Goal: Information Seeking & Learning: Find specific fact

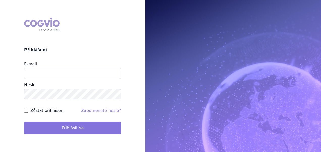
type input "aplikace.ocul1@vzp.cz"
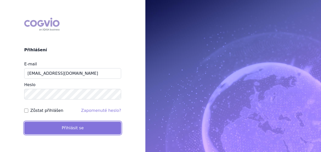
click at [76, 124] on button "Přihlásit se" at bounding box center [72, 128] width 97 height 13
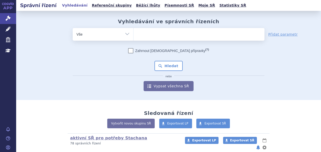
click at [144, 35] on ul at bounding box center [198, 33] width 131 height 11
click at [133, 35] on select at bounding box center [133, 34] width 0 height 13
paste input "COLISTIMETHATE"
type input "COLISTIMETHATE"
select select "COLISTIMETHATE"
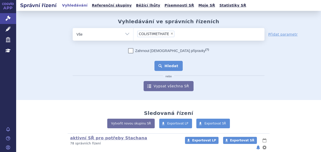
click at [161, 64] on button "Hledat" at bounding box center [168, 66] width 29 height 10
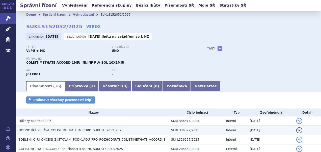
scroll to position [76, 0]
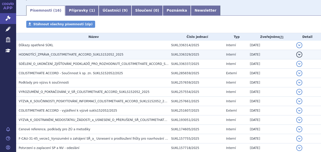
click at [48, 54] on span "HODNOTÍCÍ_ZPRÁVA_COLISTIMETHATE_ACCORD_SUKLS152052_2025" at bounding box center [71, 55] width 105 height 4
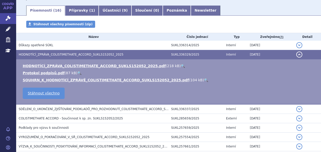
click at [181, 67] on link "🔍" at bounding box center [183, 66] width 4 height 4
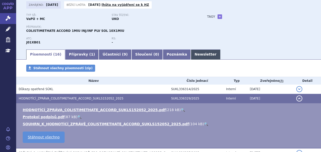
scroll to position [0, 0]
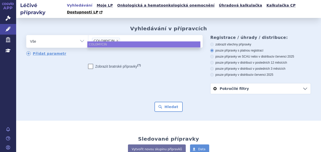
click at [92, 38] on li "× COLOMYCIN" at bounding box center [106, 41] width 28 height 6
click at [88, 35] on select "COLOMYCIN" at bounding box center [88, 41] width 0 height 13
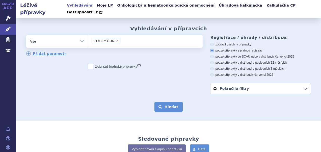
click at [160, 105] on button "Hledat" at bounding box center [168, 107] width 29 height 10
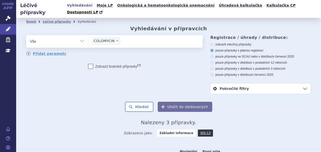
scroll to position [51, 0]
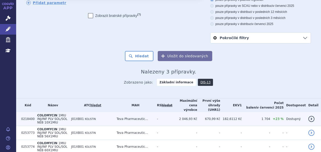
click at [96, 118] on span "KOLISTIN" at bounding box center [90, 119] width 11 height 3
click at [112, 112] on td "J01XB01 KOLISTIN" at bounding box center [91, 119] width 45 height 14
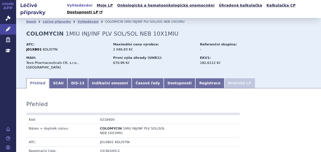
click at [105, 115] on td "0218400" at bounding box center [132, 119] width 71 height 9
click at [104, 115] on td "0218400" at bounding box center [132, 119] width 71 height 9
copy tr "0218400"
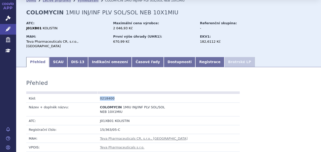
scroll to position [50, 0]
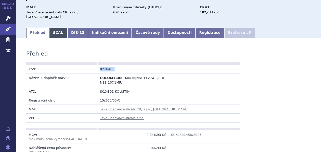
click at [54, 28] on link "SCAU" at bounding box center [58, 33] width 18 height 10
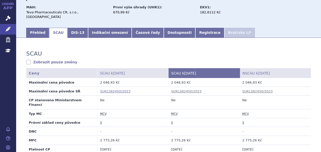
scroll to position [126, 0]
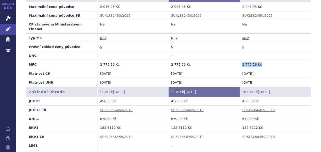
drag, startPoint x: 257, startPoint y: 49, endPoint x: 233, endPoint y: 49, distance: 24.7
click at [233, 60] on tr "MFC 2 775,26 Kč 2 775,26 Kč 2 775,26 Kč" at bounding box center [168, 64] width 285 height 9
copy tr "2 775,26 Kč 2 775,26 Kč"
drag, startPoint x: 245, startPoint y: 103, endPoint x: 231, endPoint y: 102, distance: 13.6
click at [231, 114] on tr "UHR1 670,99 Kč 670,99 Kč 670,99 Kč" at bounding box center [168, 118] width 285 height 9
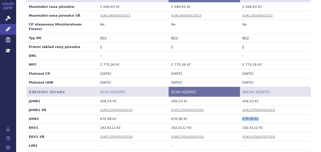
copy tr "670,99 Kč 670,99 Kč"
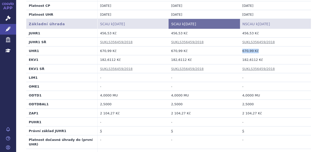
scroll to position [202, 0]
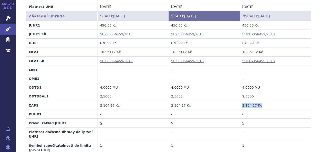
drag, startPoint x: 261, startPoint y: 88, endPoint x: 236, endPoint y: 88, distance: 25.0
click at [236, 101] on tr "ZAP1 2 104,27 Kč 2 104,27 Kč 2 104,27 Kč" at bounding box center [168, 105] width 285 height 9
copy tr "2 104,27 Kč 2 104,27 Kč"
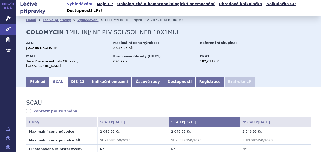
scroll to position [0, 0]
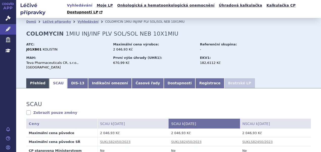
click at [40, 78] on link "Přehled" at bounding box center [37, 83] width 23 height 10
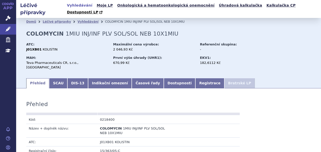
click at [108, 115] on td "0218400" at bounding box center [132, 119] width 71 height 9
copy tr "0218400"
